Goal: Task Accomplishment & Management: Complete application form

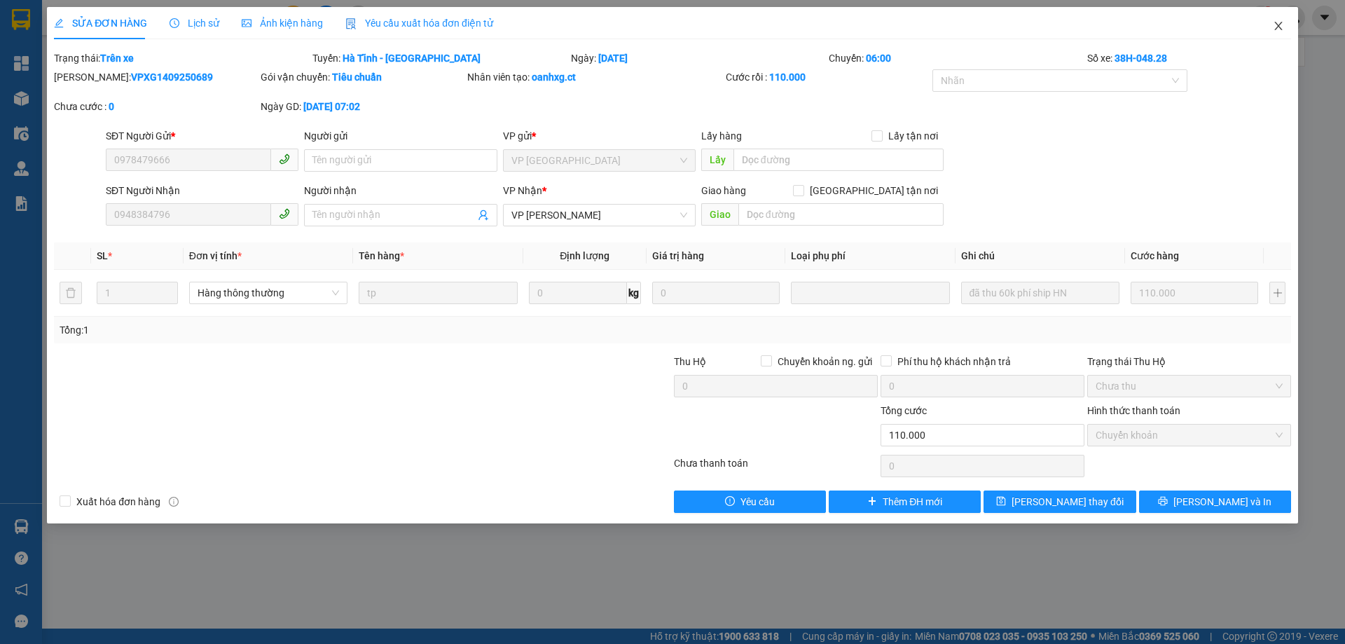
click at [1276, 32] on span "Close" at bounding box center [1278, 26] width 39 height 39
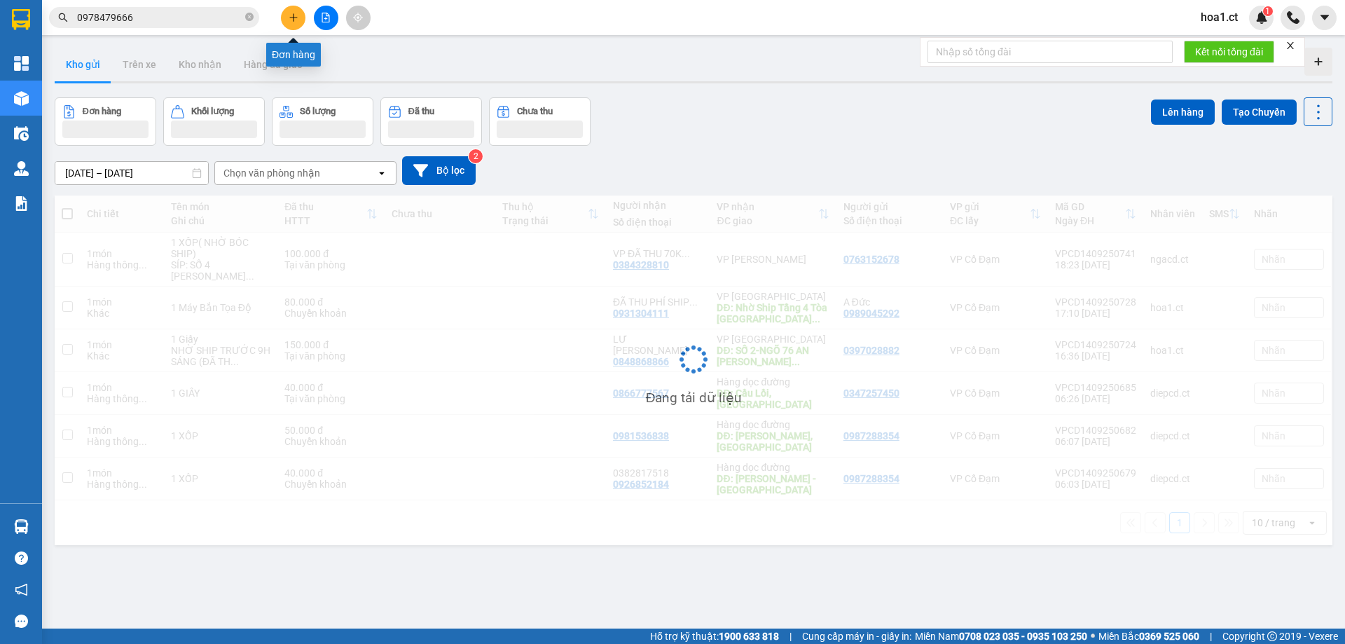
click at [296, 15] on icon "plus" at bounding box center [294, 18] width 10 height 10
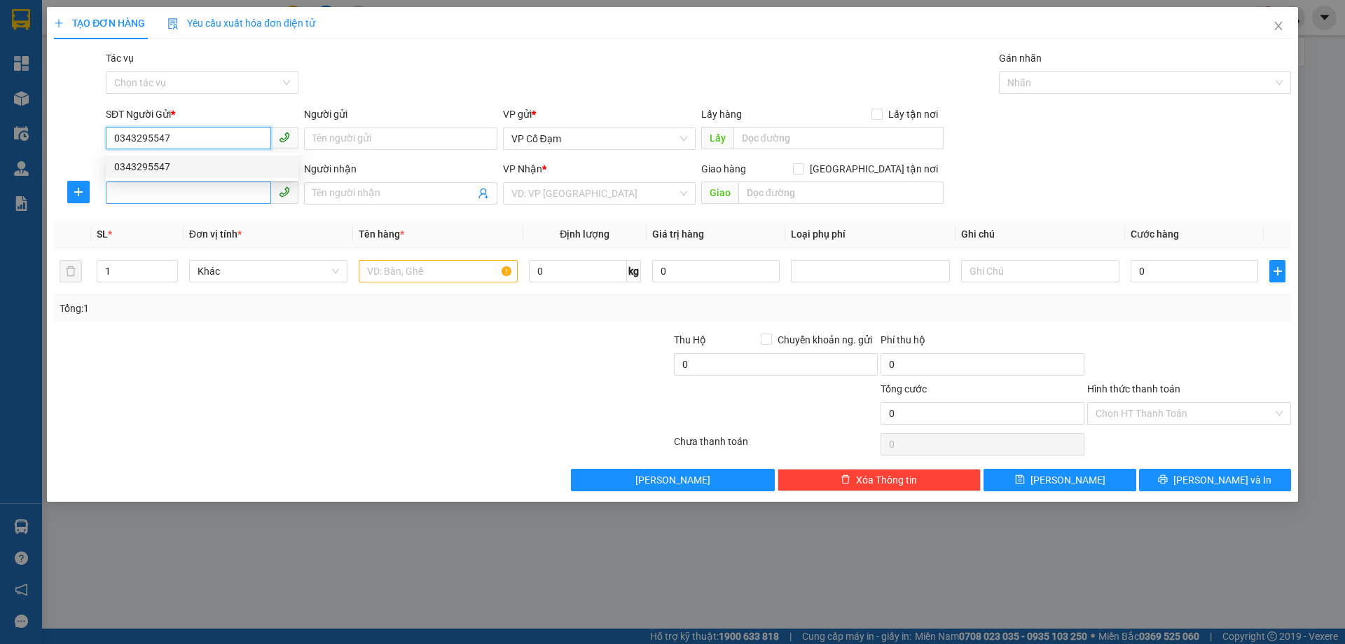
type input "0343295547"
click at [172, 198] on input "SĐT Người Nhận" at bounding box center [188, 192] width 165 height 22
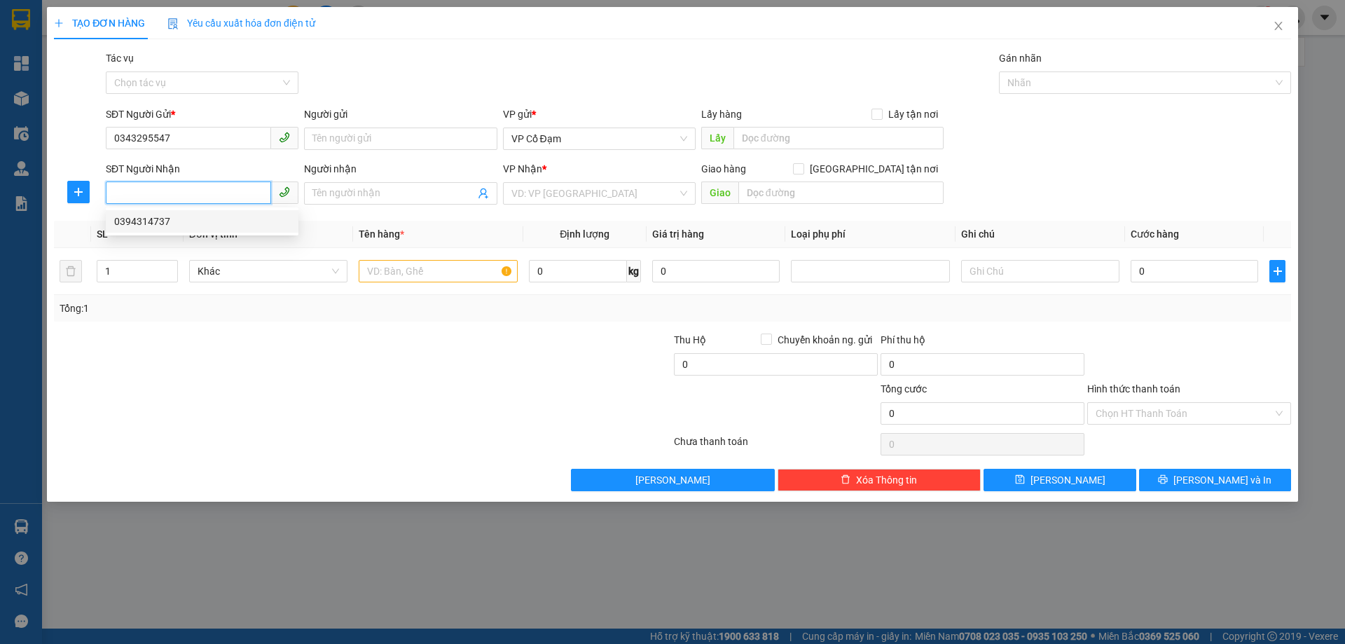
click at [165, 216] on div "0394314737" at bounding box center [202, 221] width 176 height 15
type input "0394314737"
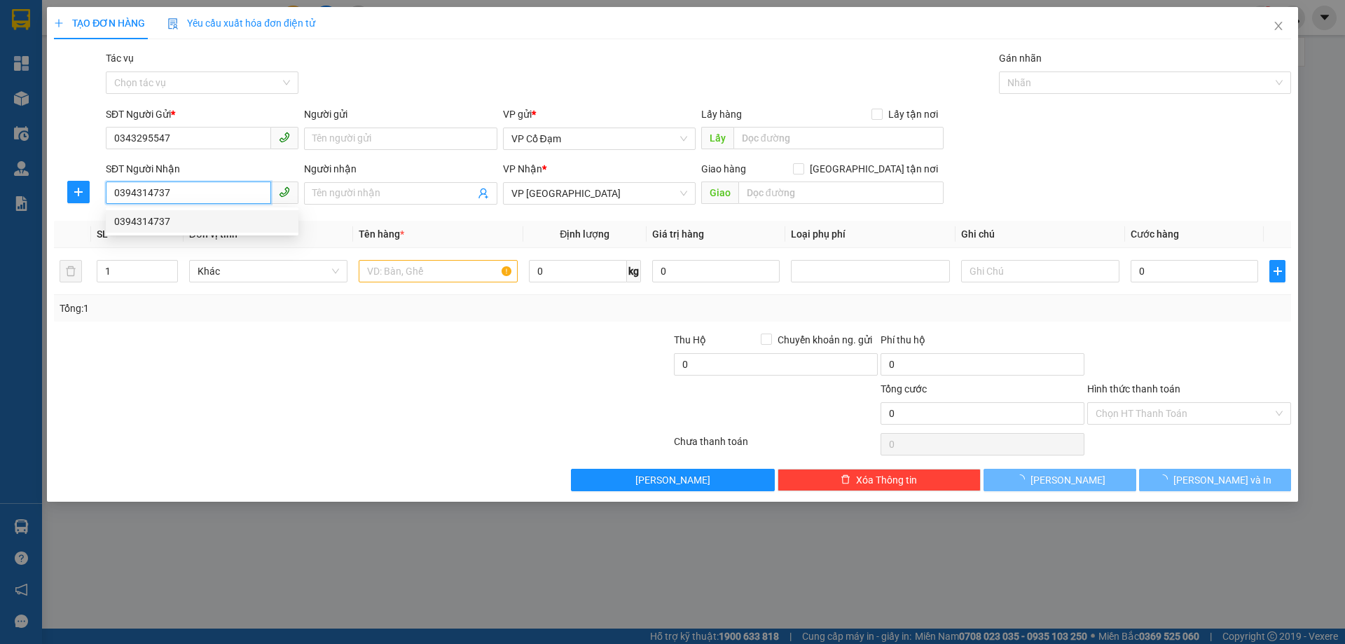
type input "60.000"
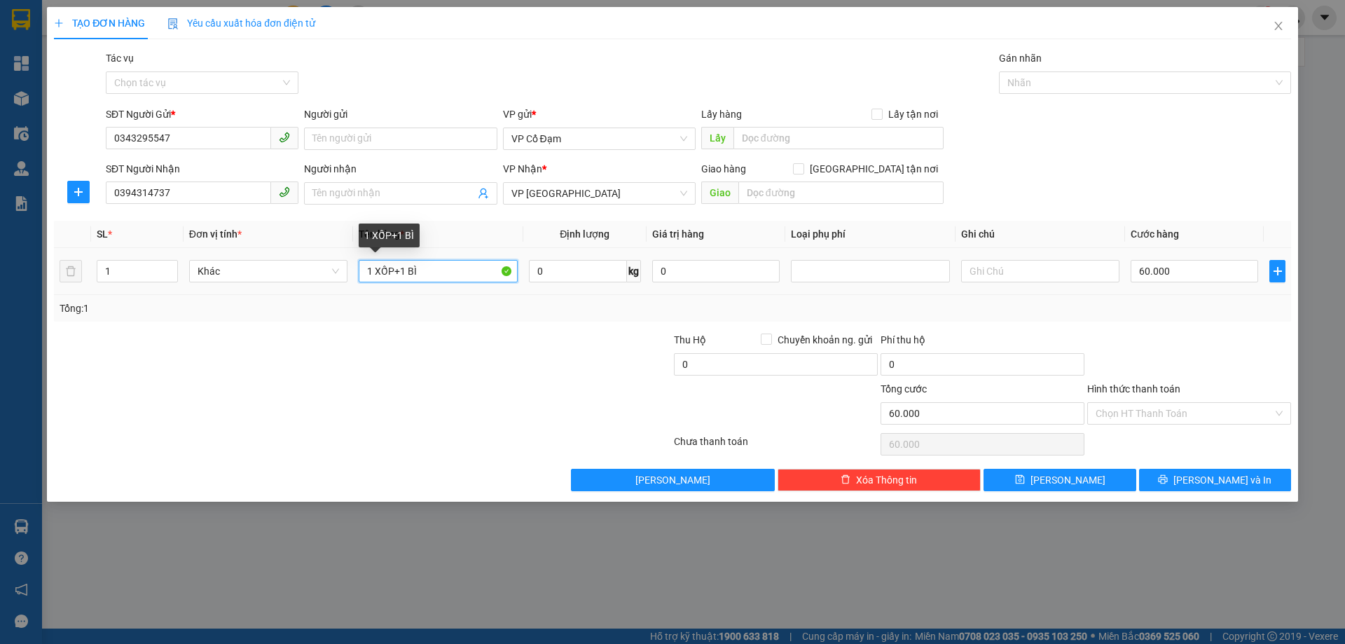
click at [442, 275] on input "1 XỐP+1 BÌ" at bounding box center [438, 271] width 158 height 22
type input "1 XỐP+ 1 XE MÁY SỐ"
click at [1159, 193] on div "SĐT Người Nhận 0394314737 Người nhận Tên người nhận VP Nhận * VP [PERSON_NAME] …" at bounding box center [698, 185] width 1191 height 49
click at [108, 270] on input "1" at bounding box center [137, 271] width 80 height 21
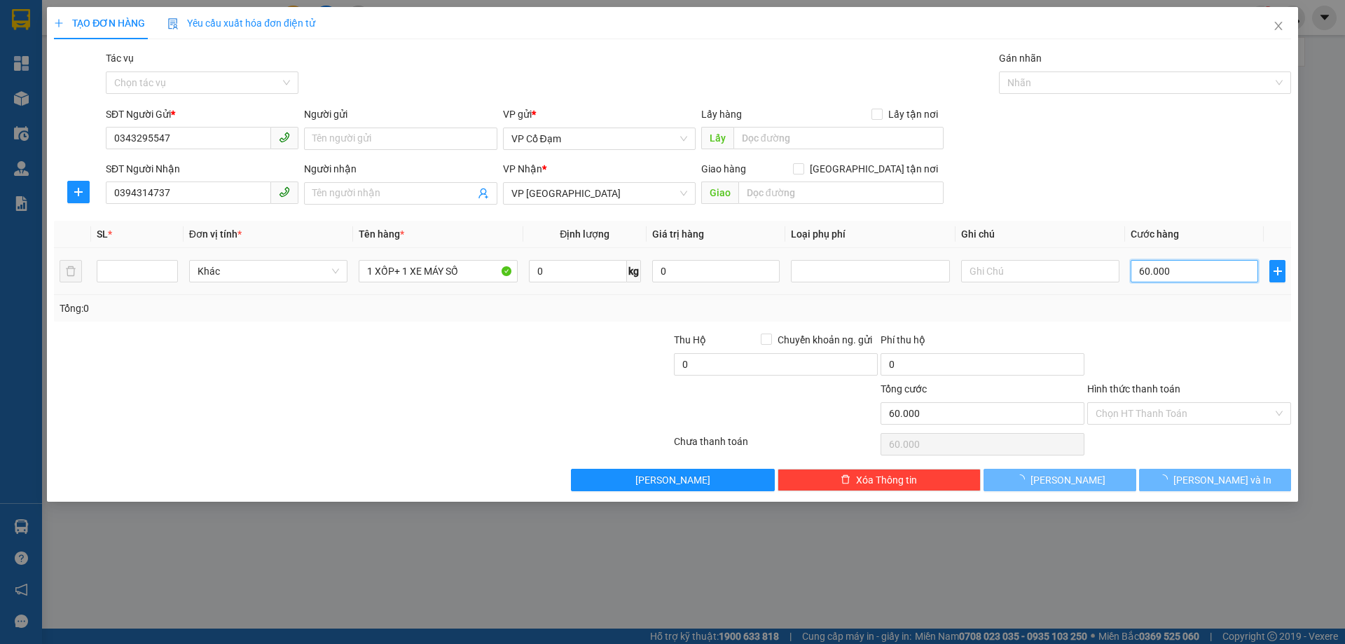
click at [1187, 270] on input "60.000" at bounding box center [1193, 271] width 127 height 22
type input "0"
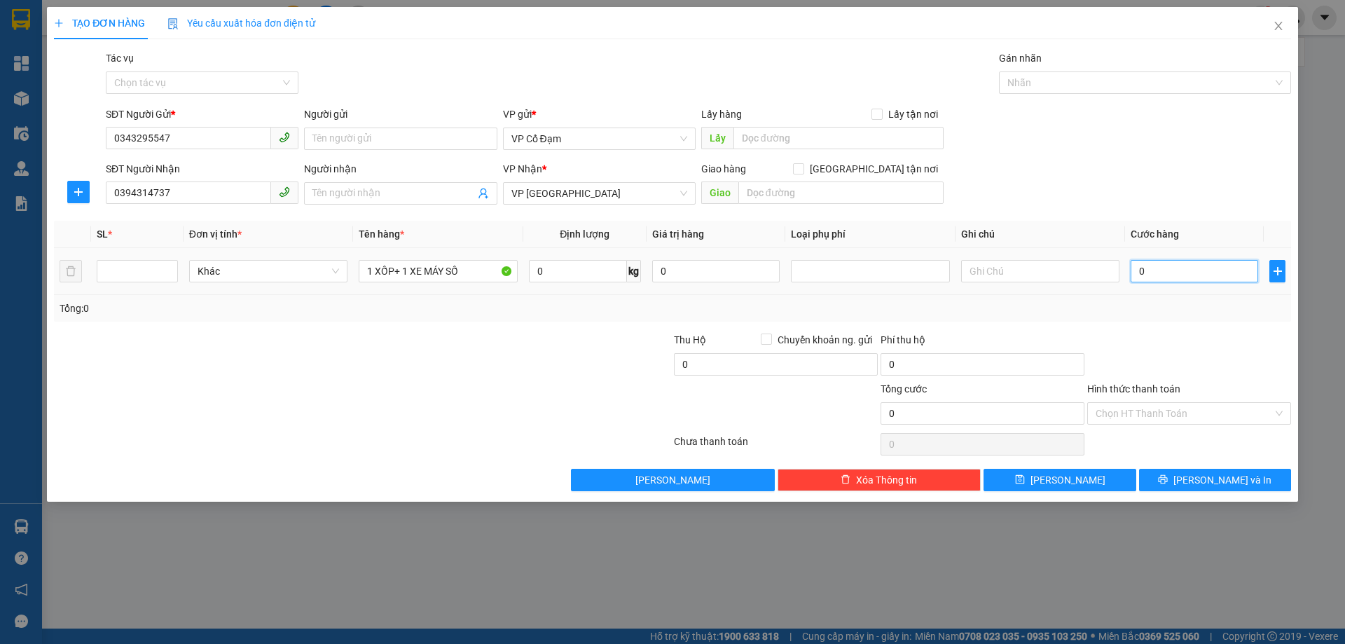
type input "02"
type input "2"
type input "28"
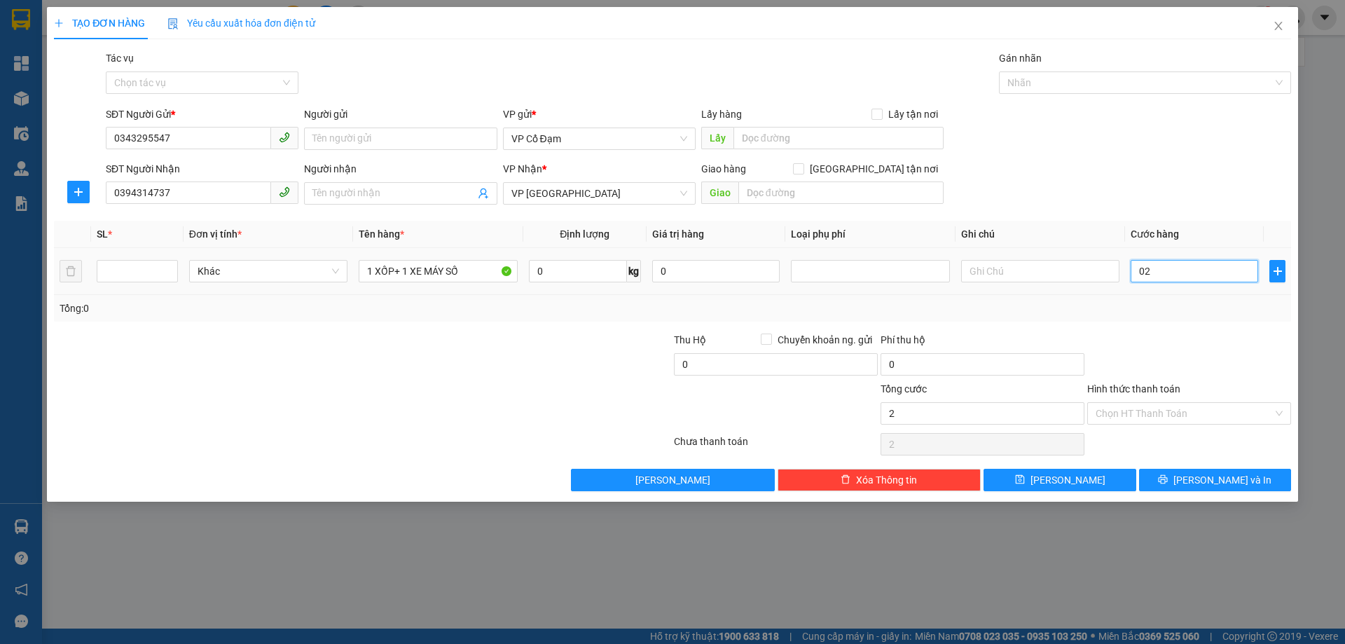
type input "028"
type input "280"
type input "0.280"
type input "280.000"
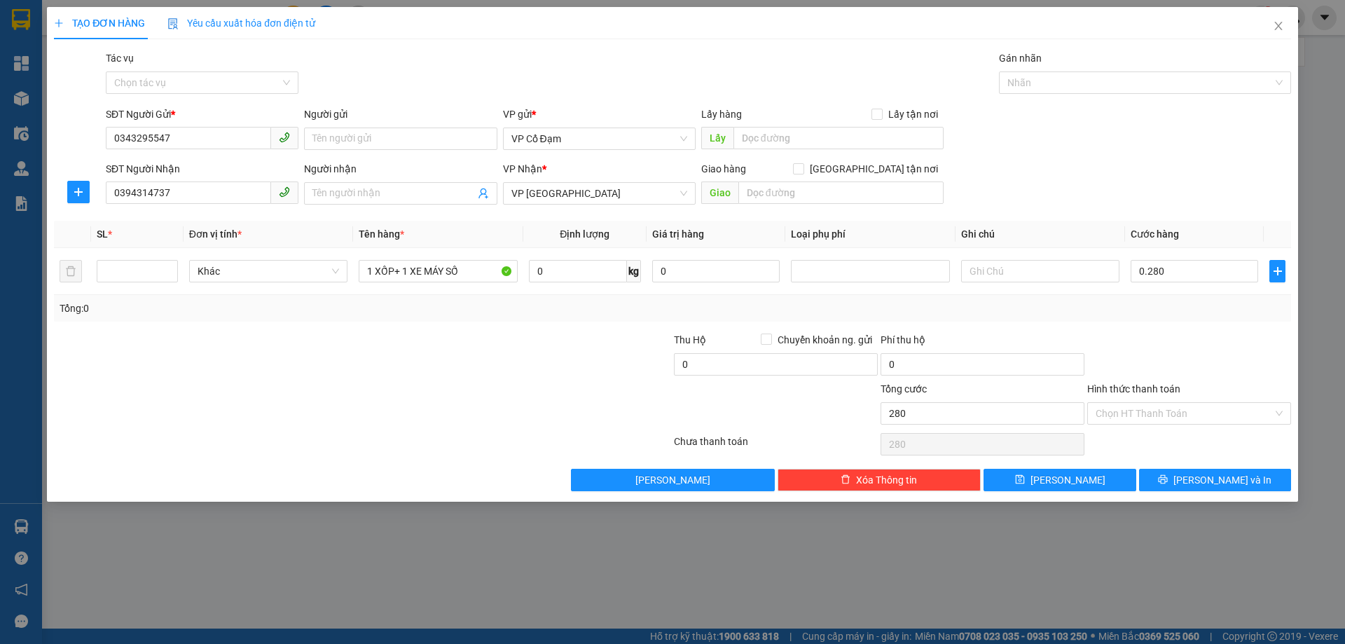
type input "280.000"
click at [1206, 357] on div at bounding box center [1189, 356] width 207 height 49
click at [1180, 417] on input "Hình thức thanh toán" at bounding box center [1183, 413] width 177 height 21
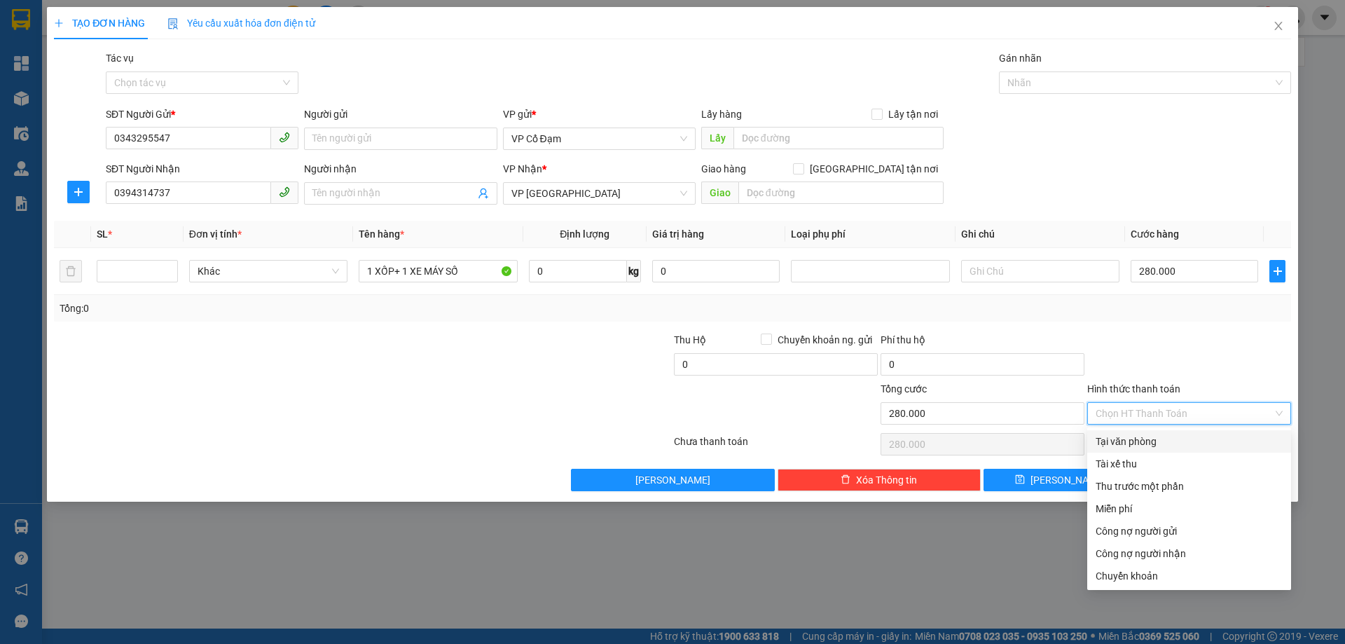
click at [1156, 442] on div "Tại văn phòng" at bounding box center [1188, 441] width 187 height 15
type input "0"
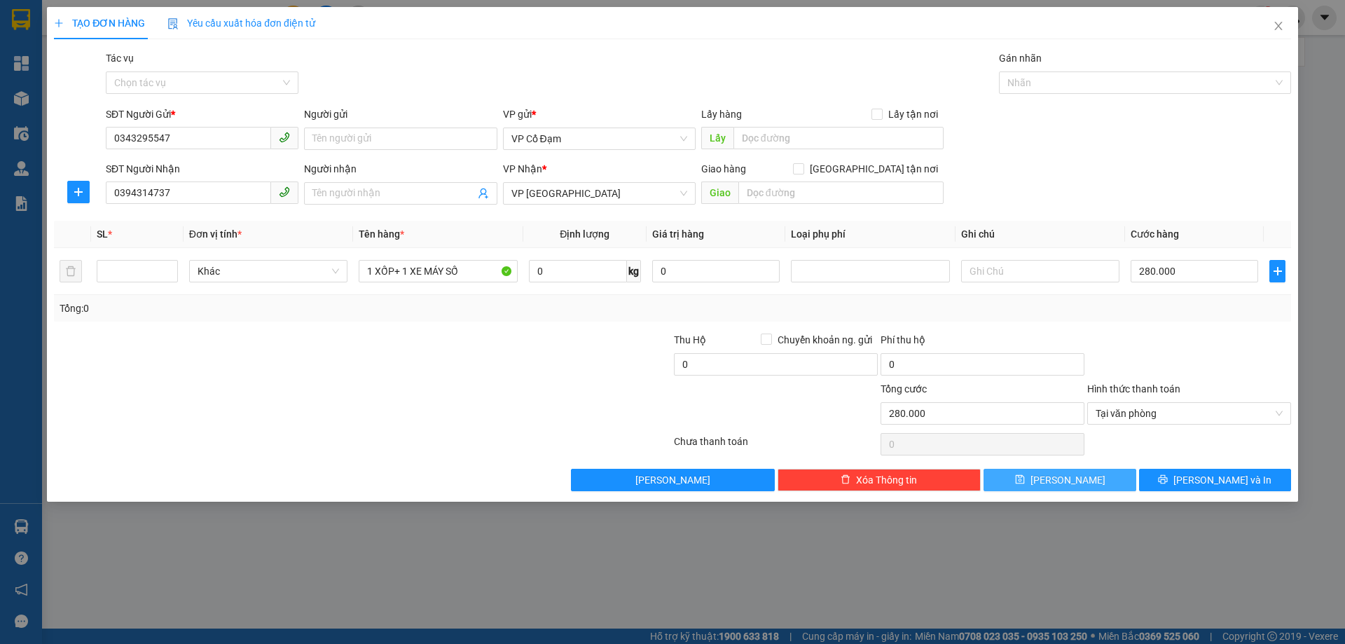
click at [1084, 483] on button "[PERSON_NAME]" at bounding box center [1059, 480] width 152 height 22
click at [1088, 478] on button "[PERSON_NAME]" at bounding box center [1059, 480] width 152 height 22
click at [1025, 582] on div "TẠO ĐƠN HÀNG Yêu cầu xuất hóa đơn điện tử Transit Pickup Surcharge Ids Transit …" at bounding box center [672, 322] width 1345 height 644
click at [1274, 29] on icon "close" at bounding box center [1278, 25] width 11 height 11
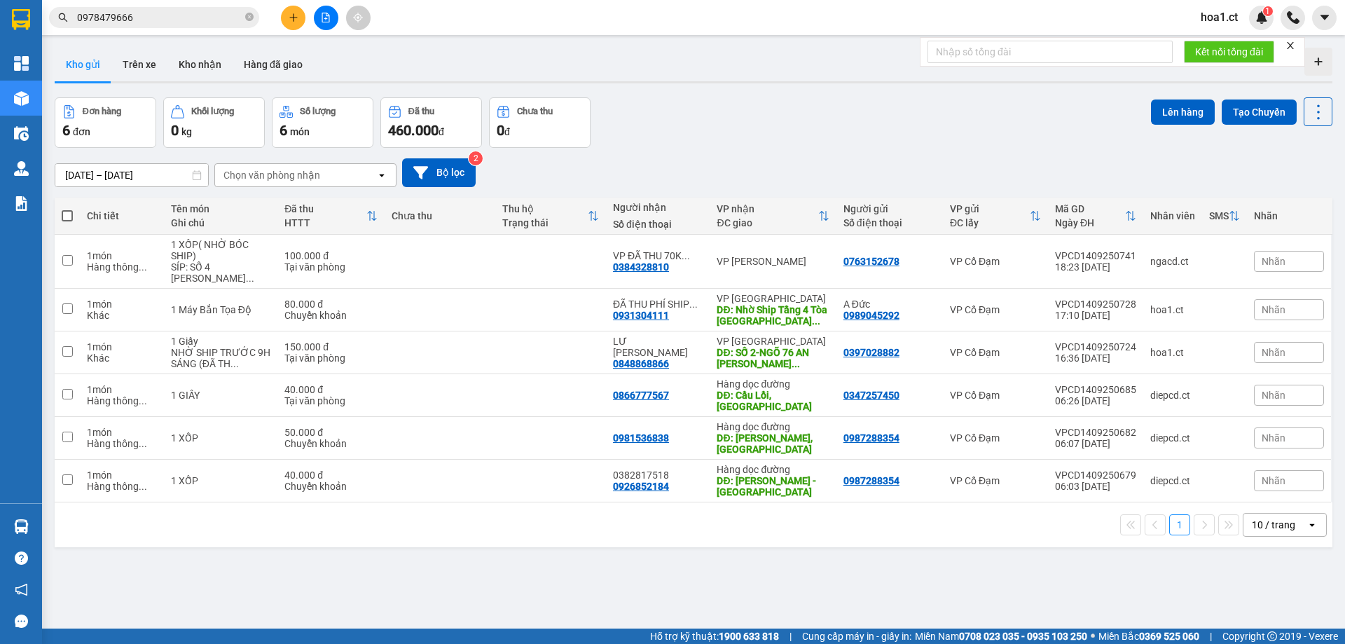
click at [242, 23] on input "0978479666" at bounding box center [159, 17] width 165 height 15
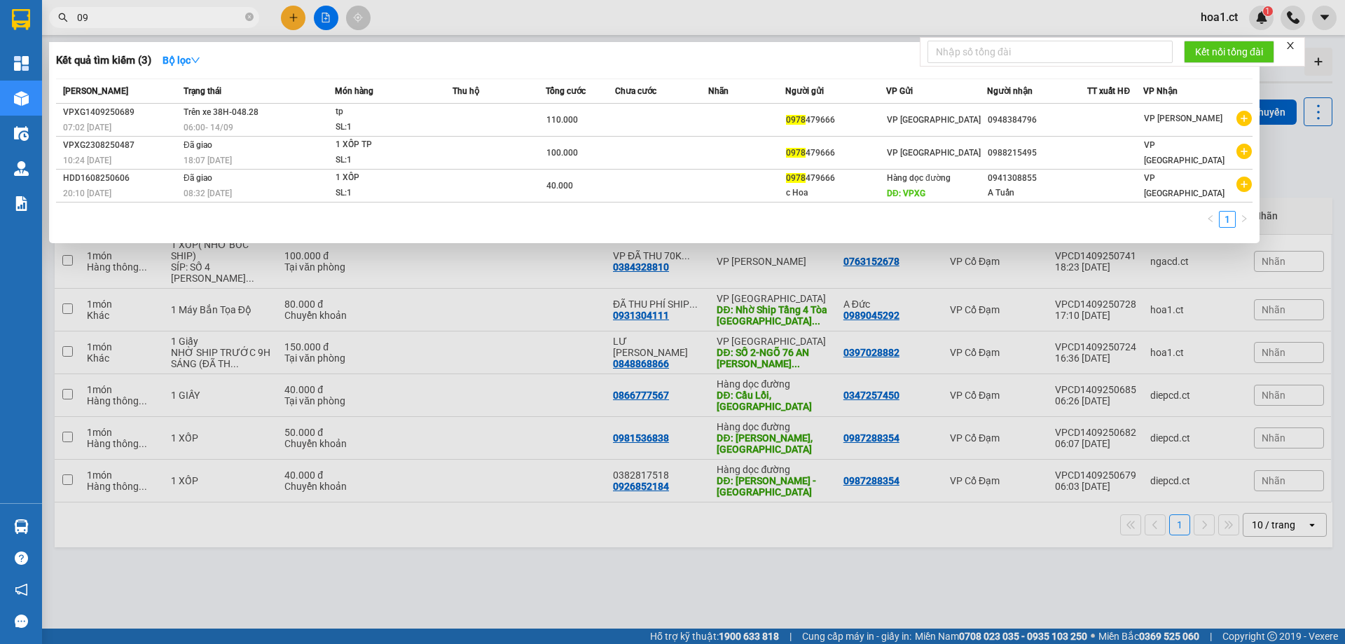
type input "0"
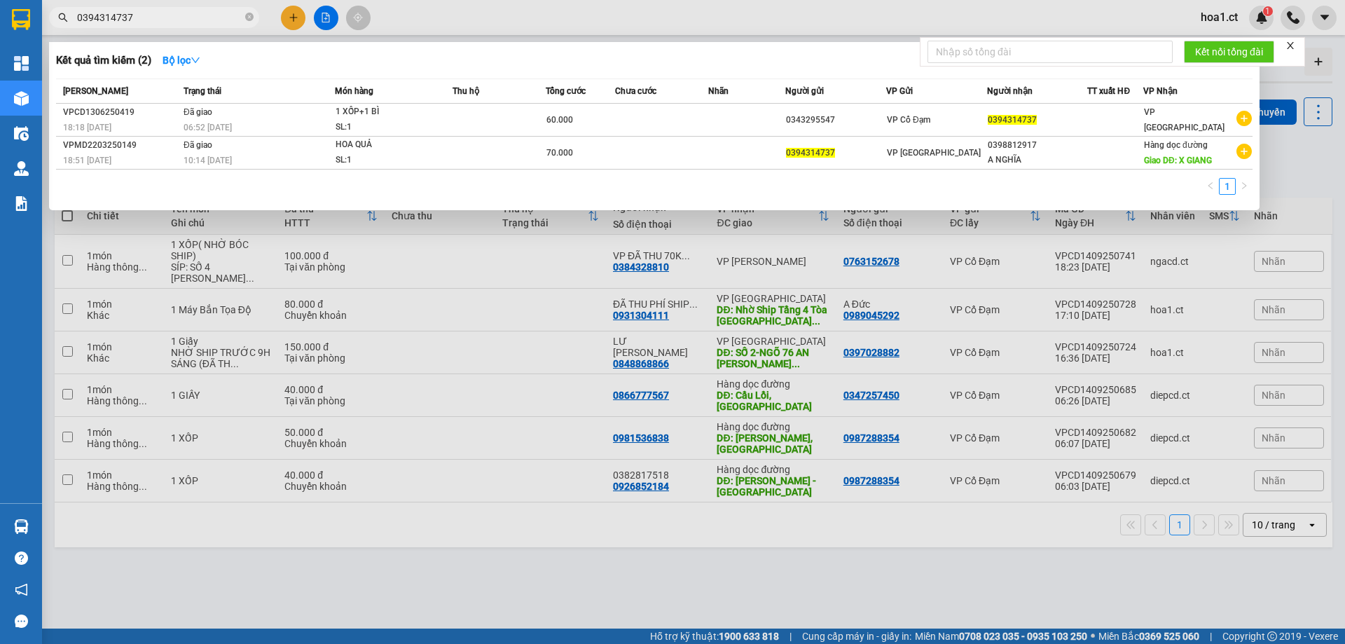
type input "0394314737"
click at [457, 283] on div at bounding box center [672, 322] width 1345 height 644
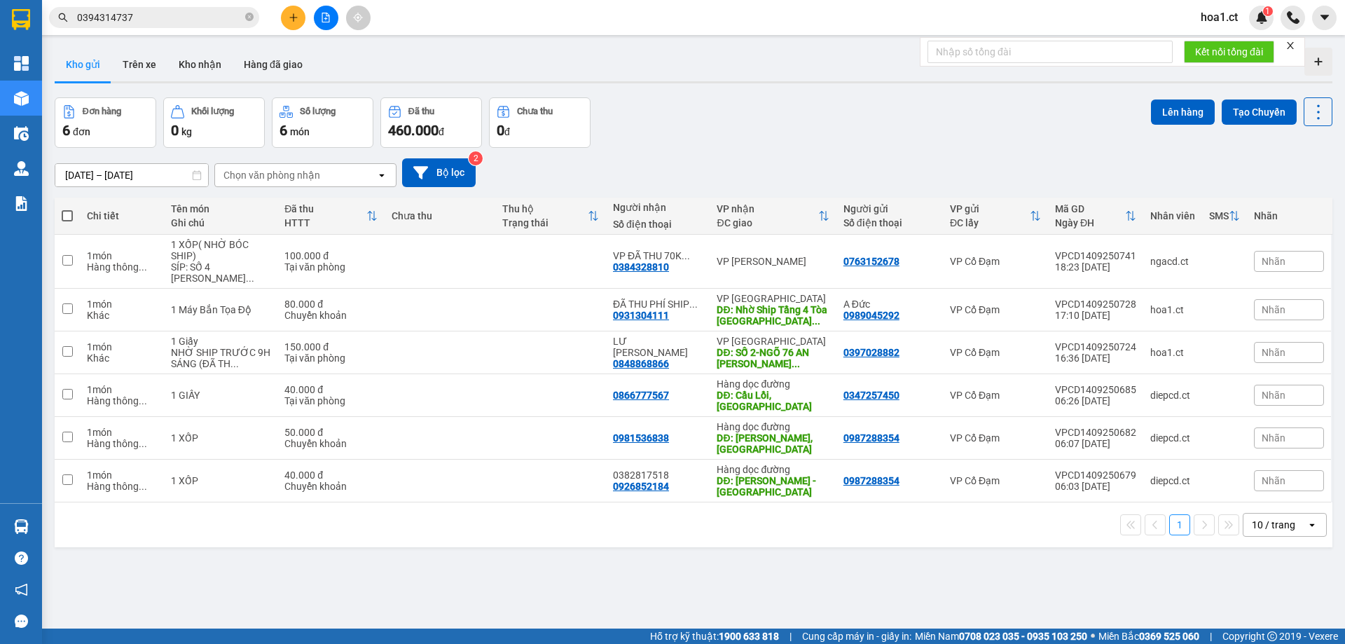
click at [692, 137] on div "Đơn hàng 6 đơn Khối lượng 0 kg Số lượng 6 món Đã thu 460.000 đ Chưa thu 0 đ Lên…" at bounding box center [694, 122] width 1278 height 50
click at [293, 13] on icon "plus" at bounding box center [294, 18] width 10 height 10
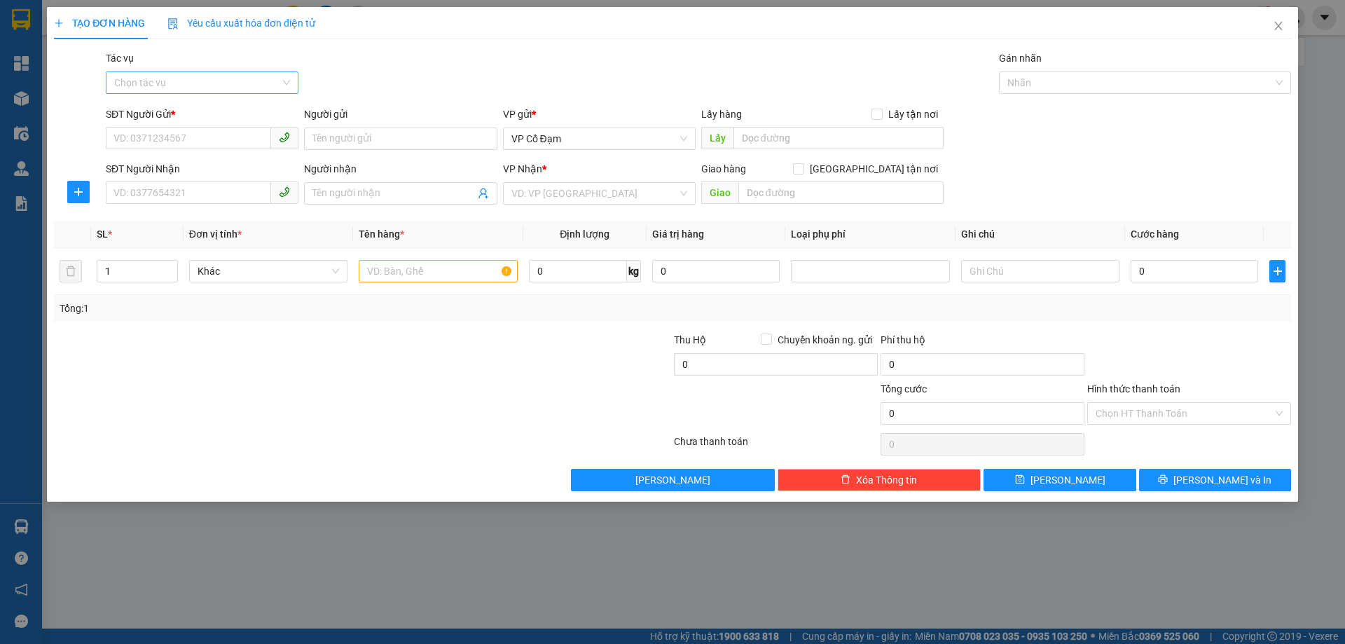
click at [189, 85] on input "Tác vụ" at bounding box center [197, 82] width 166 height 21
click at [171, 115] on div "Nhập hàng lên xe" at bounding box center [202, 110] width 176 height 15
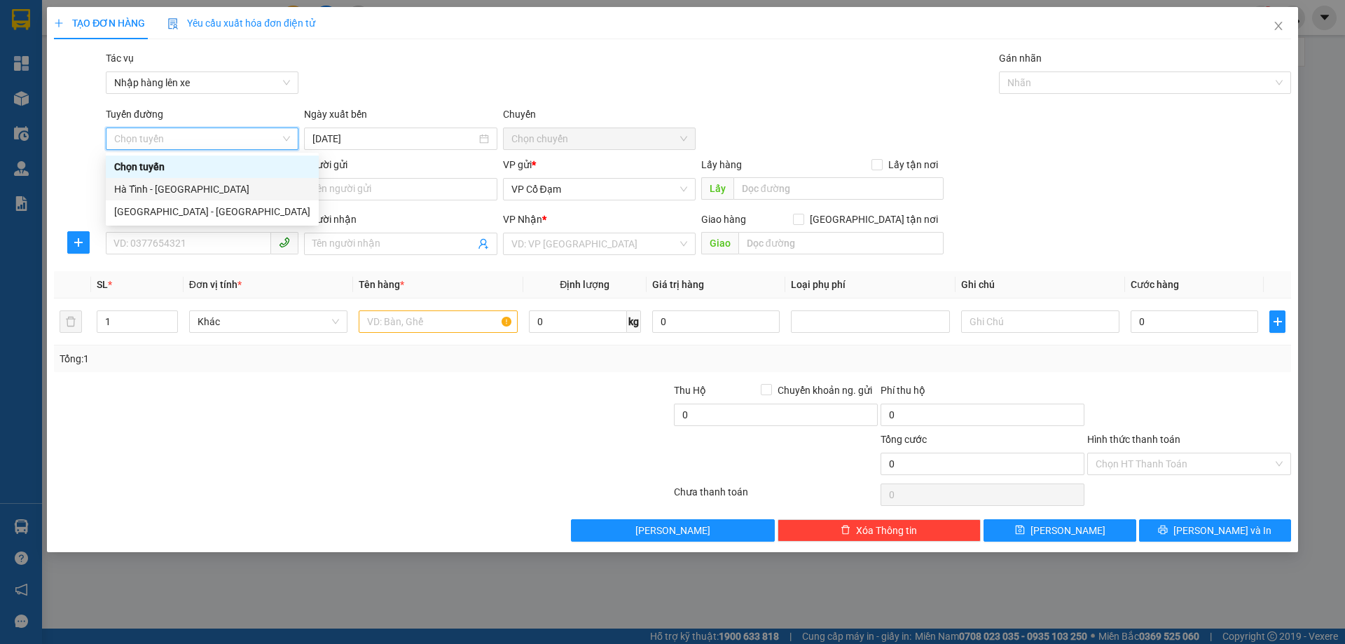
click at [158, 192] on div "Hà Tĩnh - [GEOGRAPHIC_DATA]" at bounding box center [212, 188] width 196 height 15
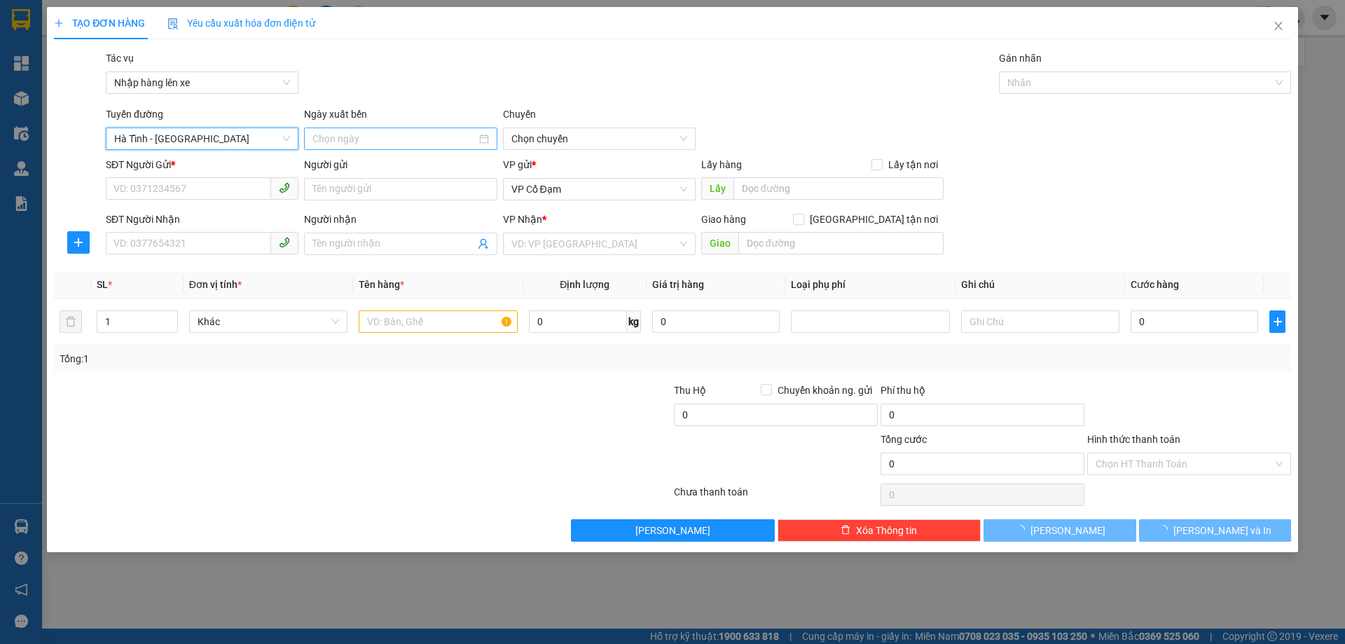
type input "[DATE]"
click at [562, 139] on span "06:00 - 38H-048.28" at bounding box center [599, 138] width 176 height 21
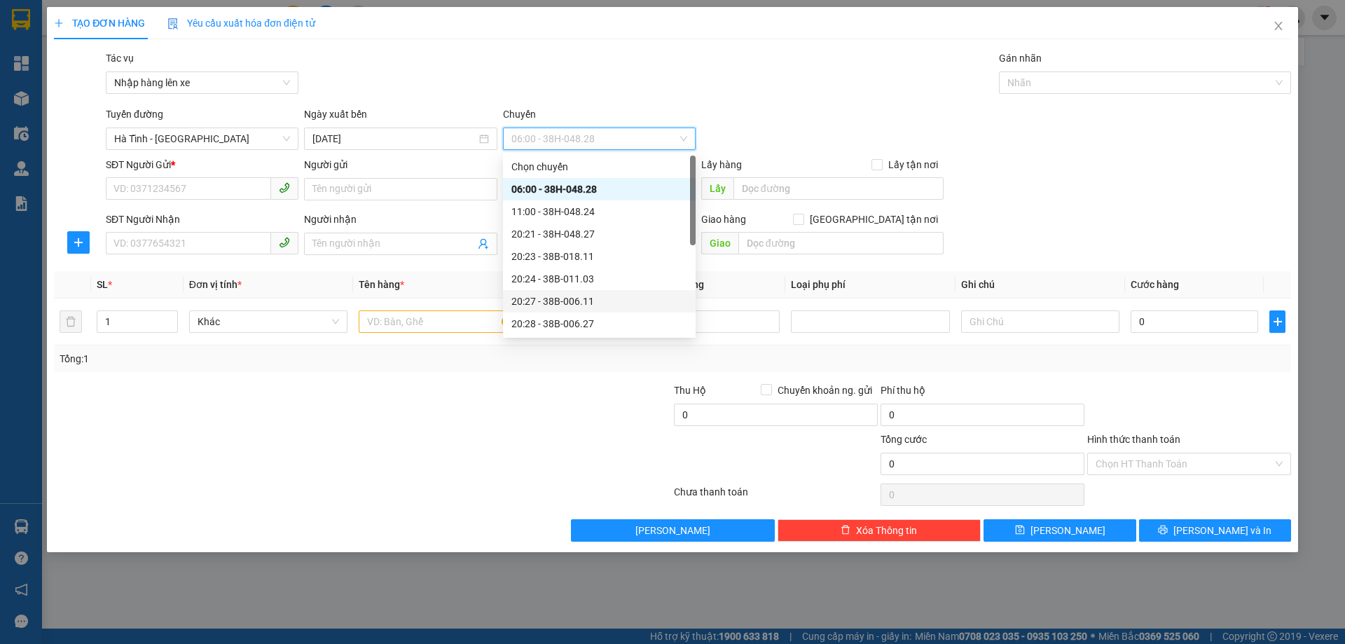
click at [567, 300] on div "20:27 - 38B-006.11" at bounding box center [599, 300] width 176 height 15
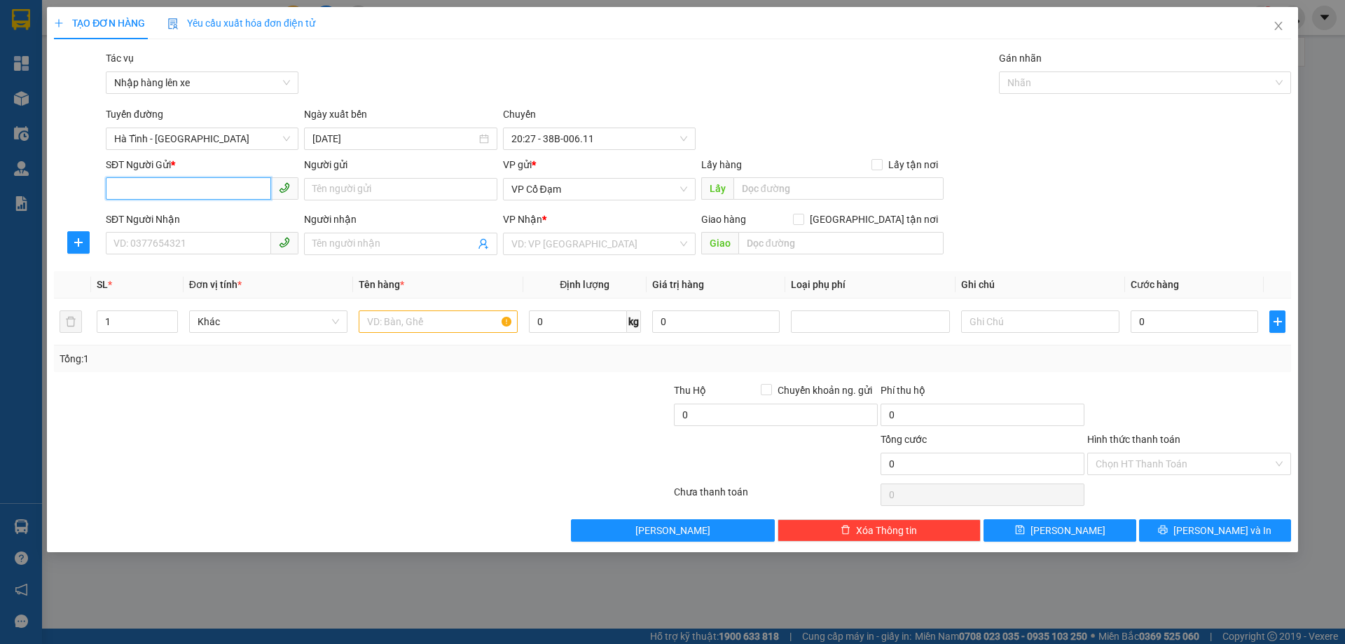
click at [198, 190] on input "SĐT Người Gửi *" at bounding box center [188, 188] width 165 height 22
paste input "0968211790"
type input "0968211790"
click at [355, 193] on input "Người gửi" at bounding box center [400, 189] width 193 height 22
click at [572, 187] on span "VP Cổ Đạm" at bounding box center [599, 189] width 176 height 21
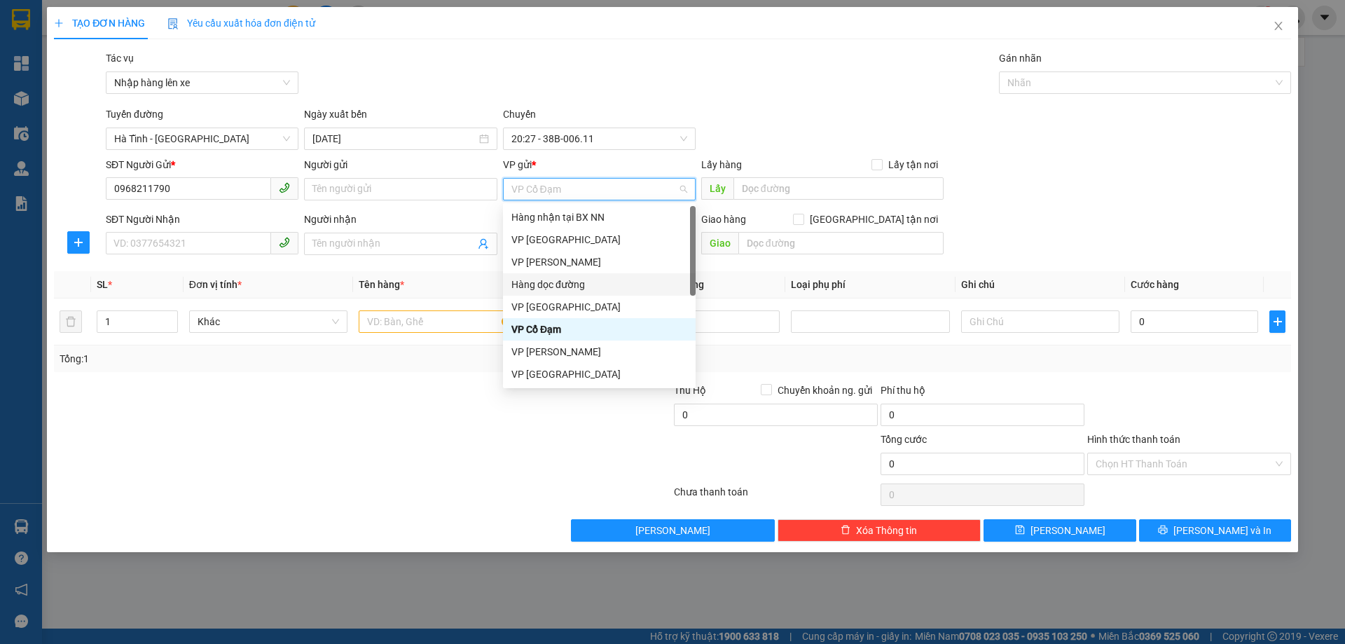
click at [565, 282] on div "Hàng dọc đường" at bounding box center [599, 284] width 176 height 15
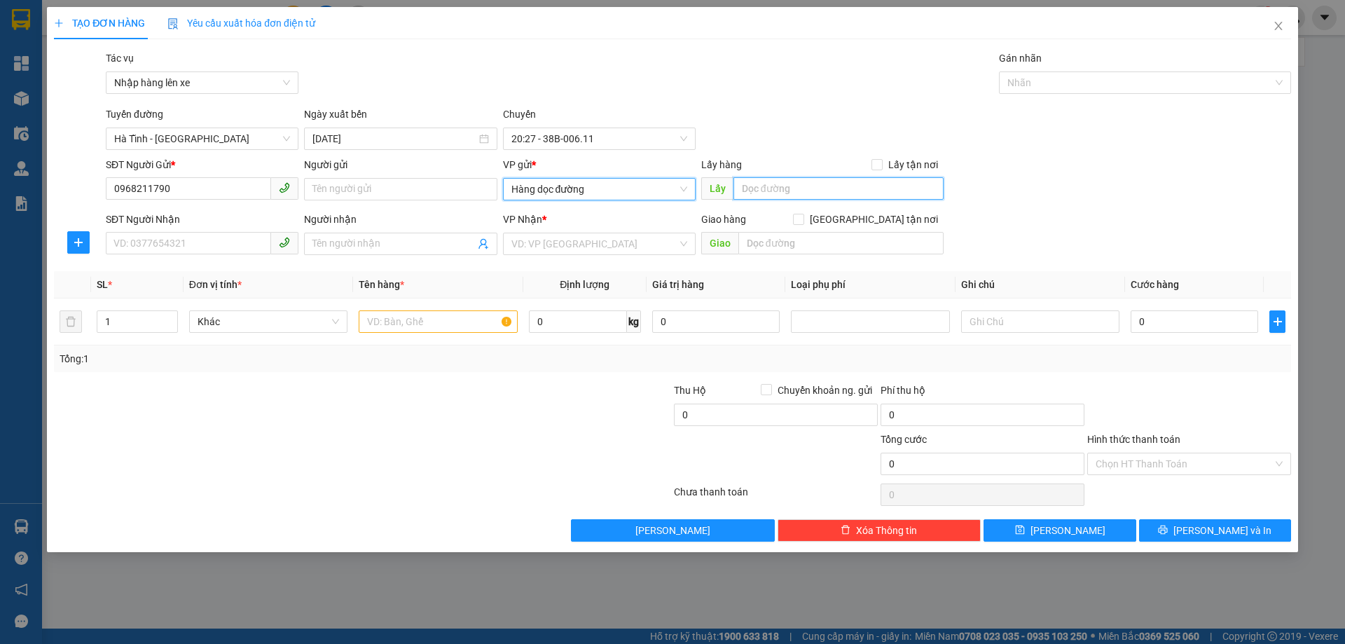
drag, startPoint x: 772, startPoint y: 181, endPoint x: 775, endPoint y: 190, distance: 9.5
click at [773, 181] on input "text" at bounding box center [838, 188] width 210 height 22
paste input "Ngã 3 [GEOGRAPHIC_DATA]"
type input "Ngã 3 [GEOGRAPHIC_DATA]"
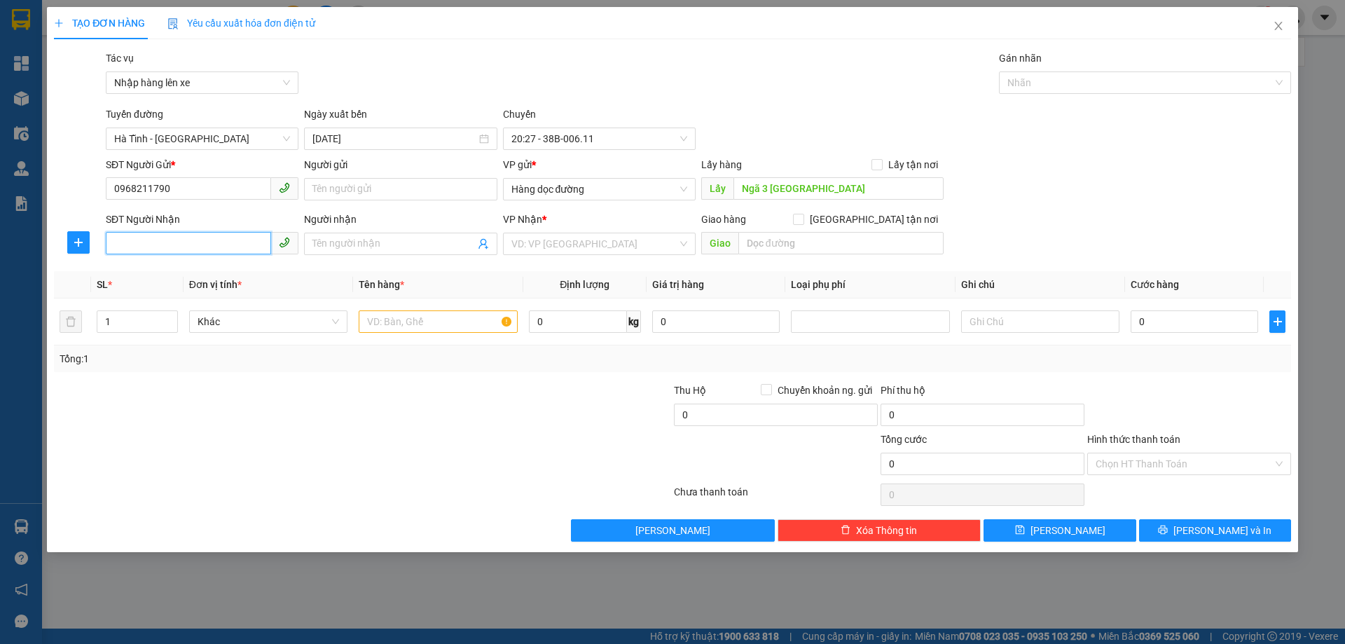
click at [175, 249] on input "SĐT Người Nhận" at bounding box center [188, 243] width 165 height 22
paste input "0337072037"
type input "0337072037"
click at [565, 248] on input "search" at bounding box center [594, 243] width 166 height 21
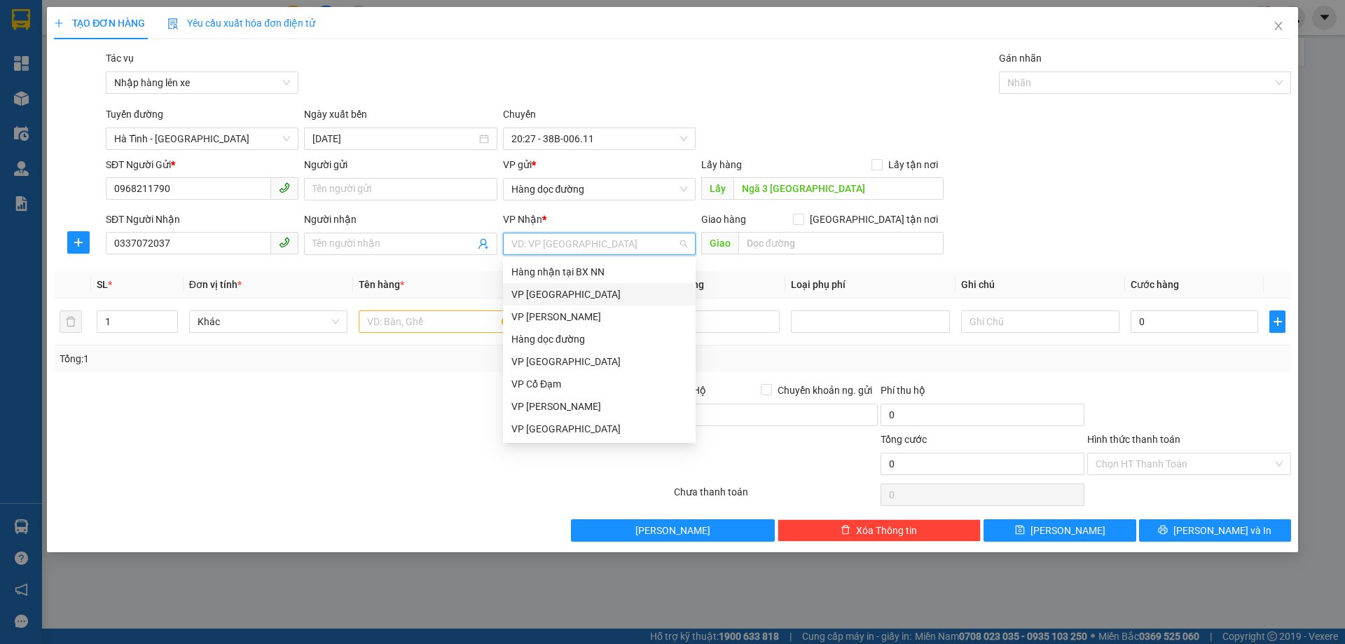
click at [550, 293] on div "VP [GEOGRAPHIC_DATA]" at bounding box center [599, 293] width 176 height 15
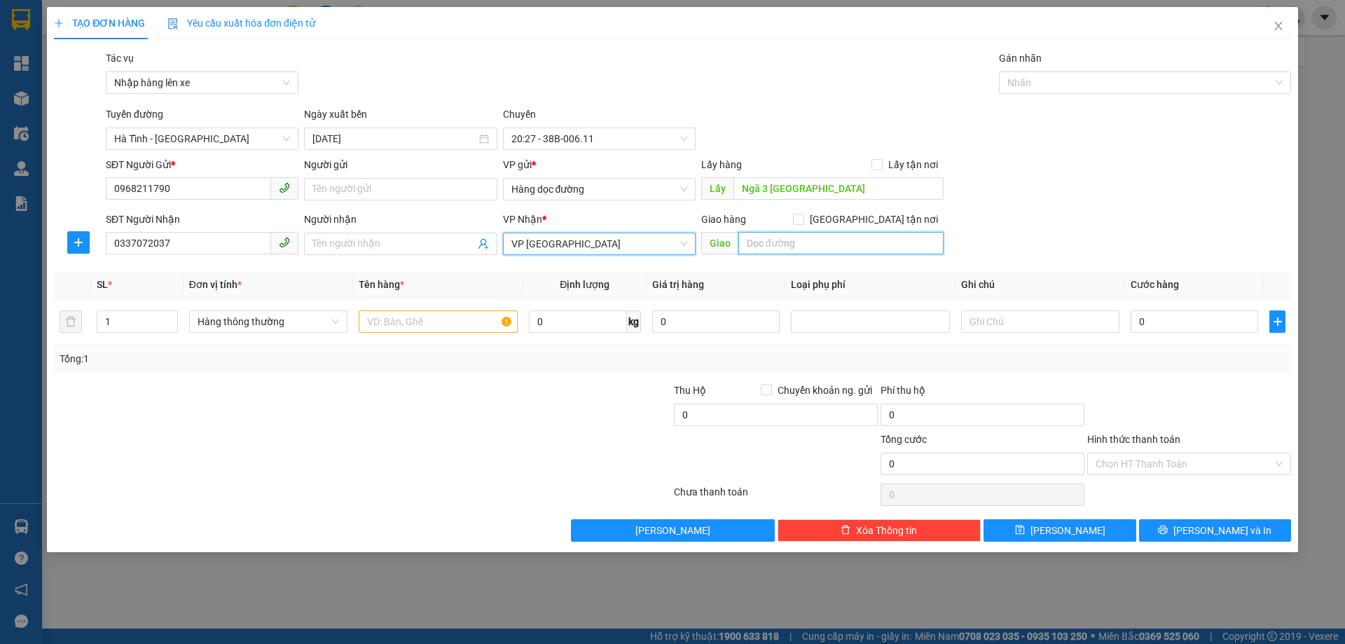
click at [805, 245] on input "text" at bounding box center [840, 243] width 205 height 22
paste input "số nhà 34 ngõ 34 - thôn [GEOGRAPHIC_DATA] - [GEOGRAPHIC_DATA] - [GEOGRAPHIC_DAT…"
type input "số nhà 34 ngõ 34 - thôn [GEOGRAPHIC_DATA] - [GEOGRAPHIC_DATA] - [GEOGRAPHIC_DAT…"
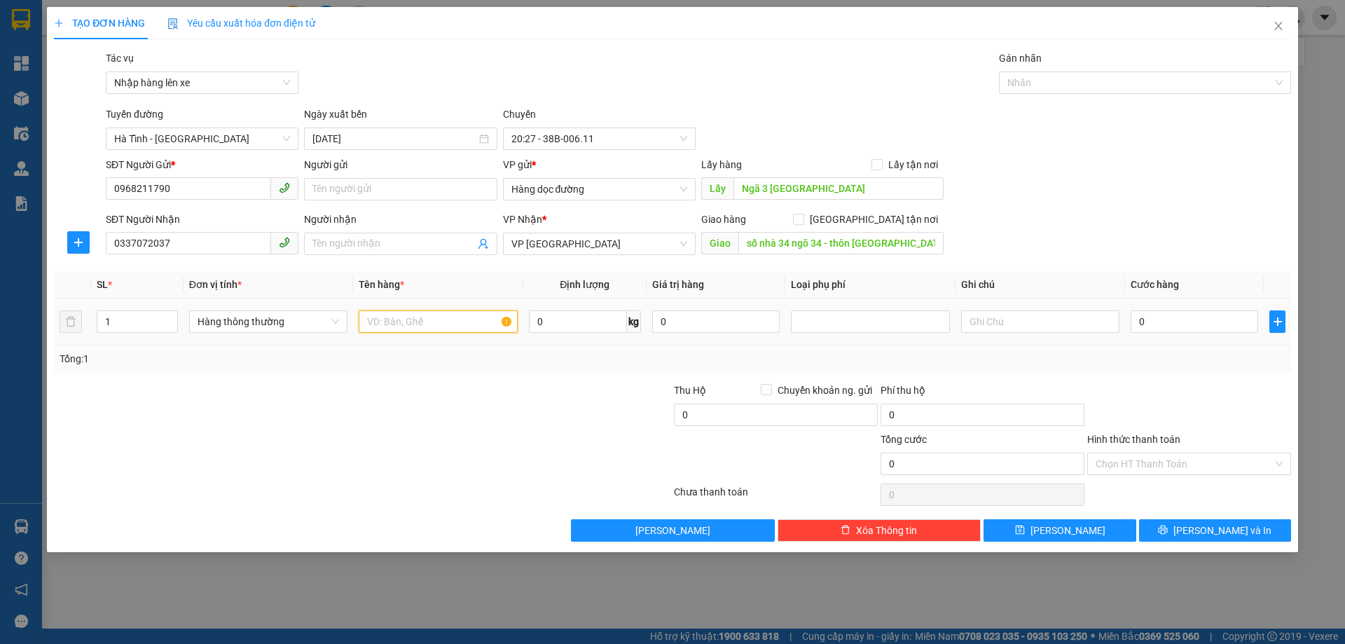
click at [385, 321] on input "text" at bounding box center [438, 321] width 158 height 22
type input "1 xốp TĂ"
click at [746, 244] on input "số nhà 34 ngõ 34 - thôn [GEOGRAPHIC_DATA] - [GEOGRAPHIC_DATA] - [GEOGRAPHIC_DAT…" at bounding box center [840, 243] width 205 height 22
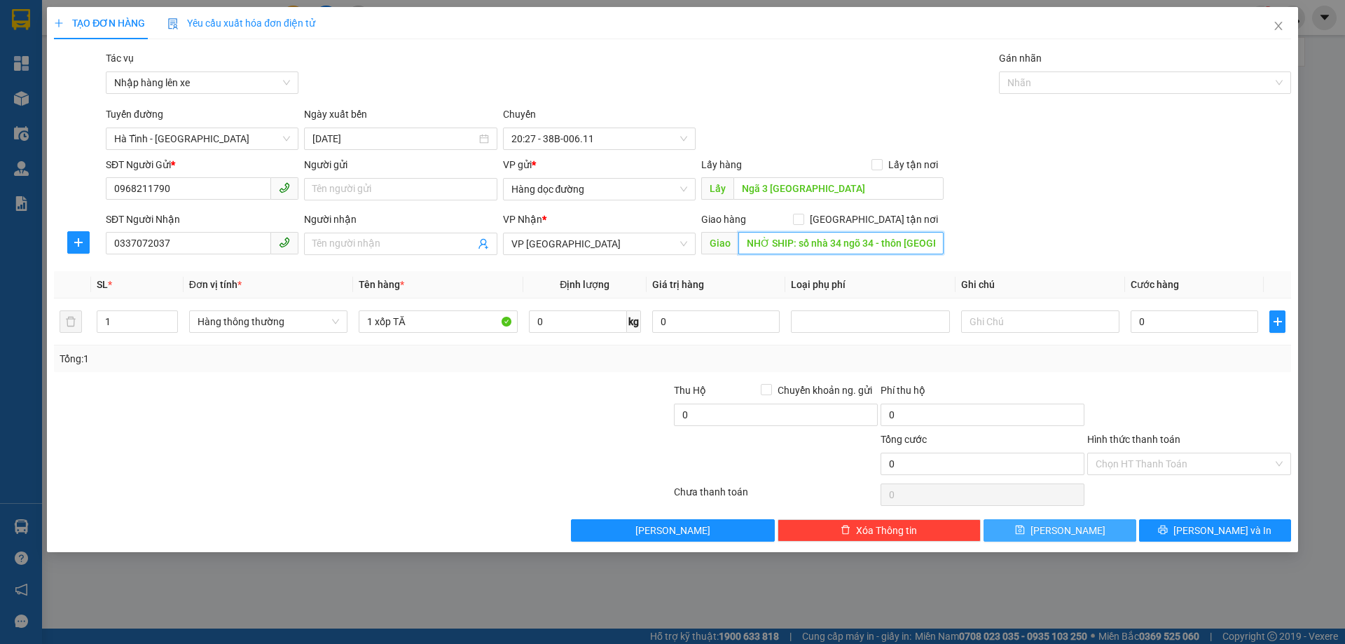
type input "NHỜ SHIP: số nhà 34 ngõ 34 - thôn [GEOGRAPHIC_DATA] - [GEOGRAPHIC_DATA] - [GEOG…"
click at [1032, 530] on button "[PERSON_NAME]" at bounding box center [1059, 530] width 152 height 22
